Goal: Task Accomplishment & Management: Complete application form

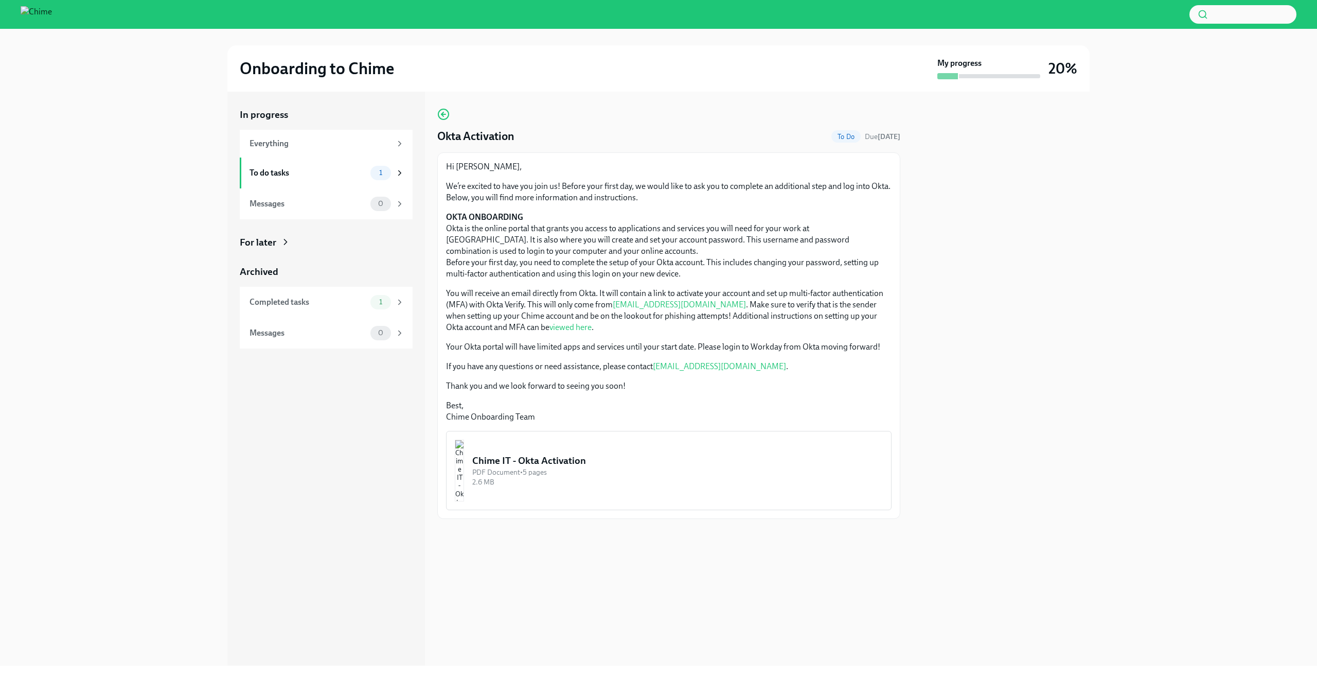
click at [536, 459] on div "Chime IT - Okta Activation" at bounding box center [677, 460] width 411 height 13
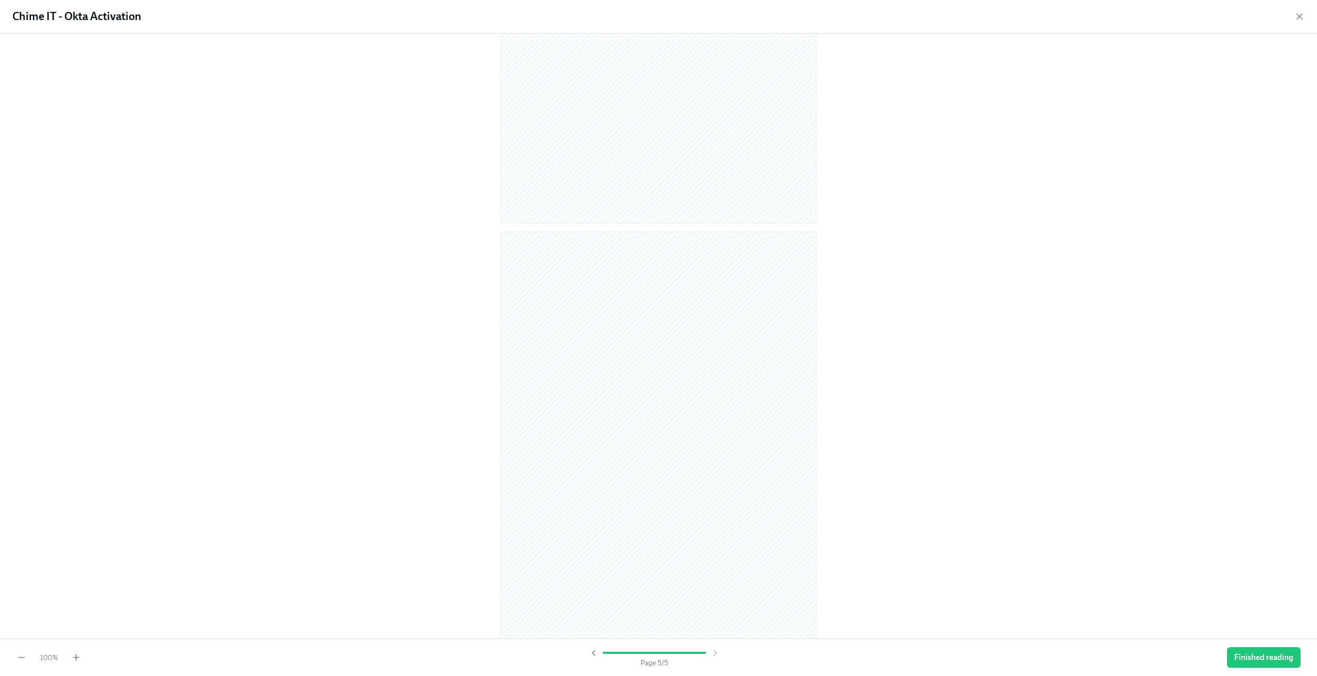
scroll to position [1487, 0]
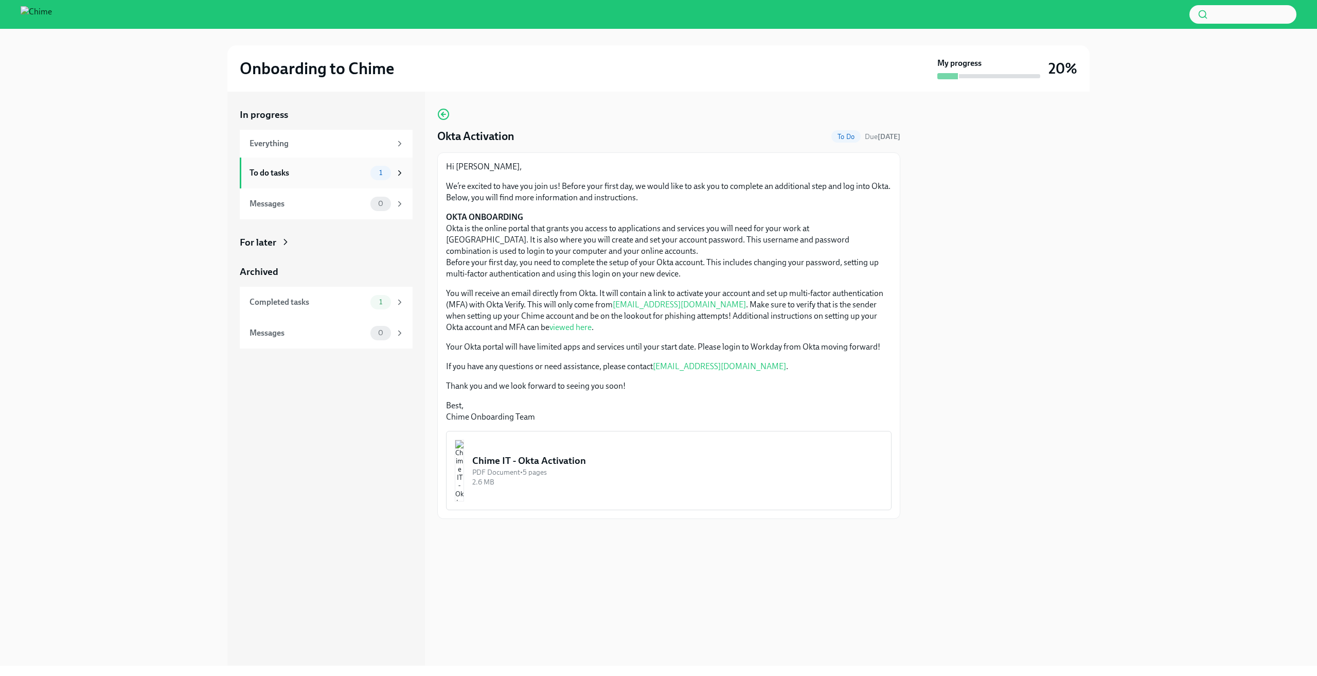
click at [349, 170] on div "To do tasks" at bounding box center [308, 172] width 117 height 11
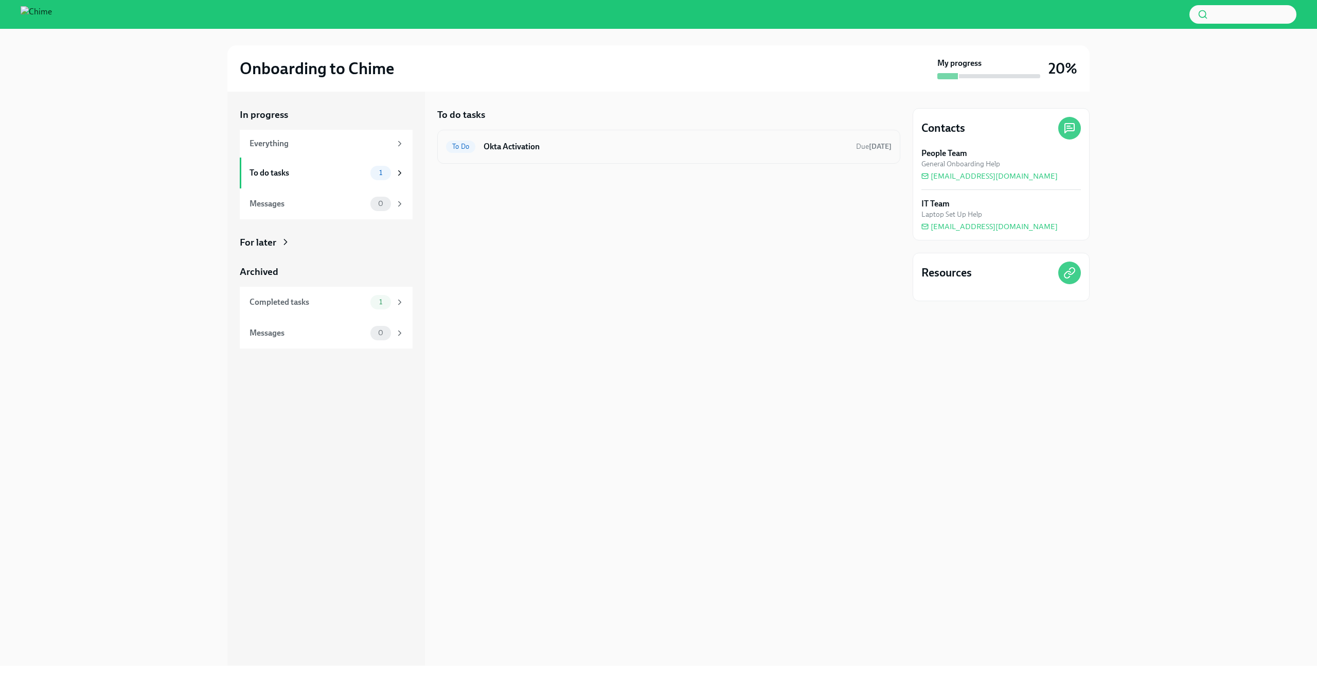
click at [649, 158] on div "To Do Okta Activation Due tomorrow" at bounding box center [668, 147] width 463 height 34
click at [679, 145] on h6 "Okta Activation" at bounding box center [666, 146] width 364 height 11
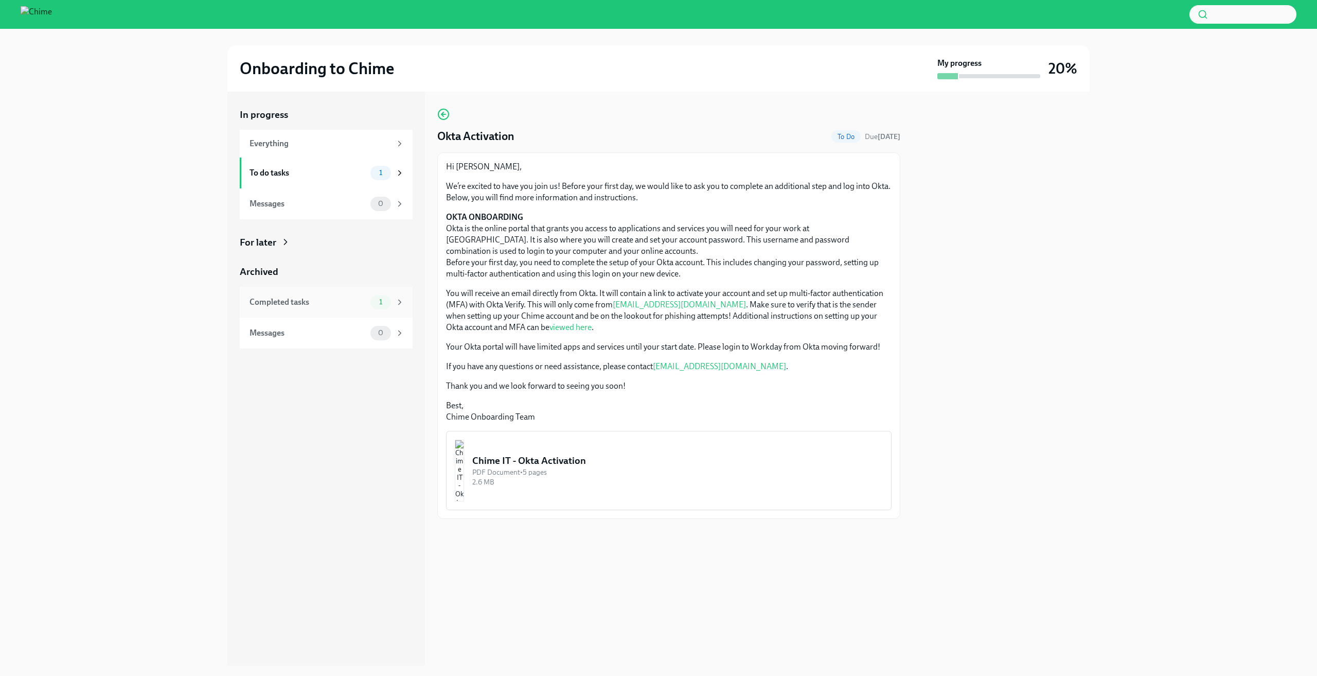
click at [331, 305] on div "Completed tasks" at bounding box center [308, 301] width 117 height 11
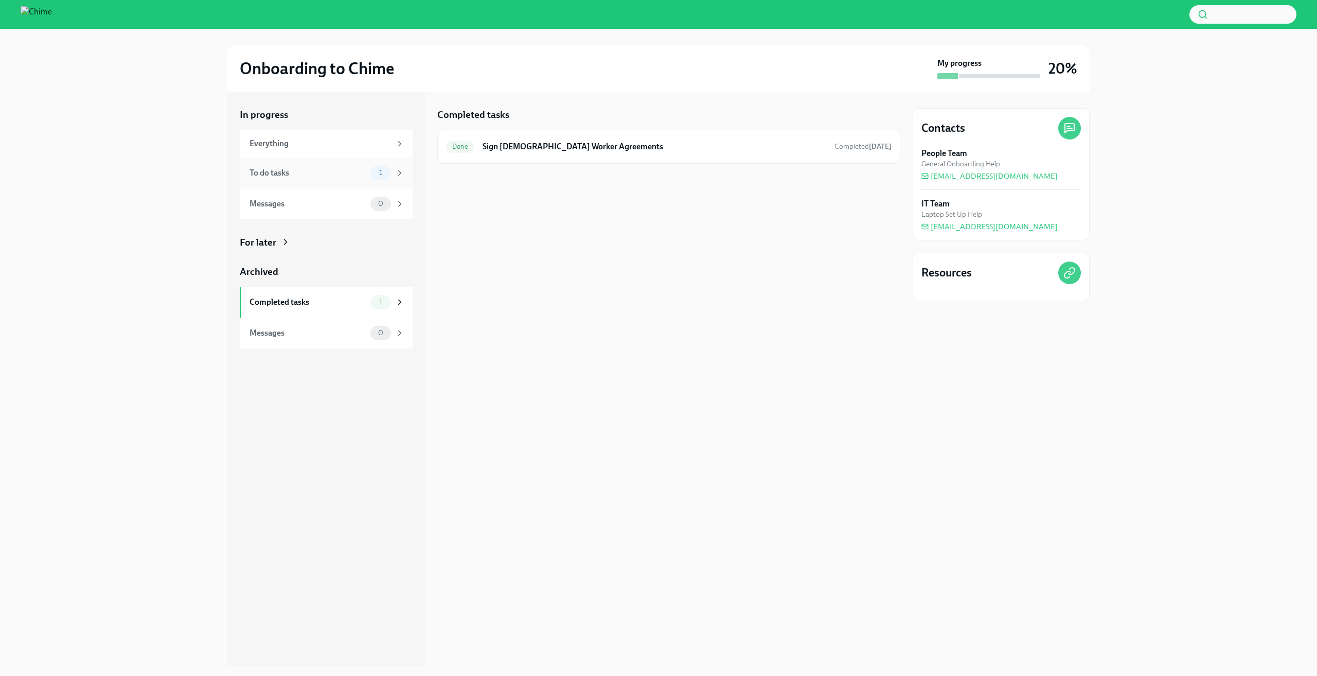
click at [349, 172] on div "To do tasks" at bounding box center [308, 172] width 117 height 11
